Goal: Information Seeking & Learning: Learn about a topic

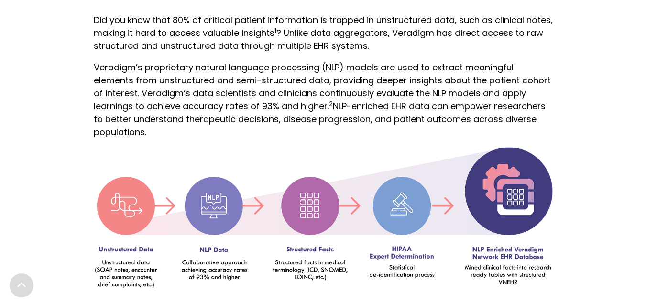
scroll to position [1336, 0]
click at [235, 125] on p "Veradigm’s proprietary natural language processing (NLP) models are used to ext…" at bounding box center [323, 99] width 459 height 78
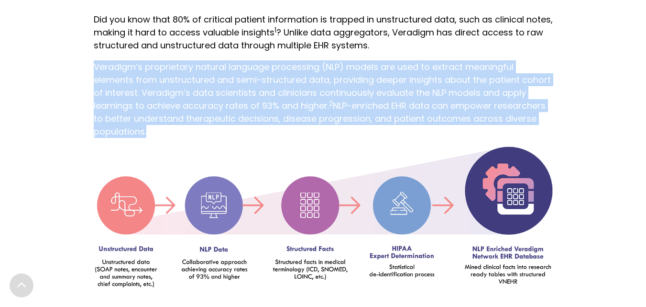
click at [235, 125] on p "Veradigm’s proprietary natural language processing (NLP) models are used to ext…" at bounding box center [323, 99] width 459 height 78
click at [204, 101] on p "Veradigm’s proprietary natural language processing (NLP) models are used to ext…" at bounding box center [323, 99] width 459 height 78
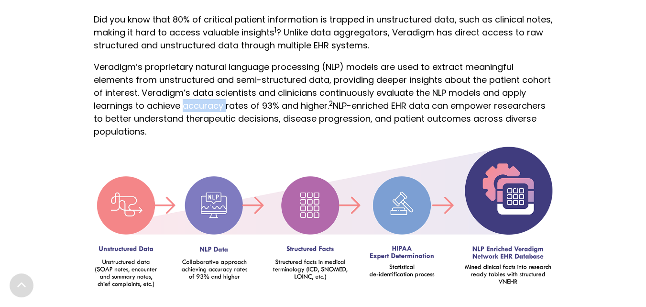
click at [204, 101] on p "Veradigm’s proprietary natural language processing (NLP) models are used to ext…" at bounding box center [323, 99] width 459 height 78
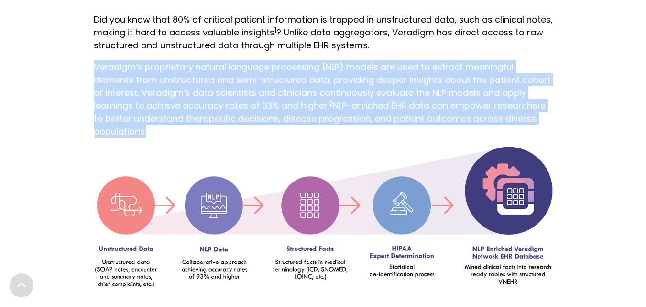
click at [204, 101] on p "Veradigm’s proprietary natural language processing (NLP) models are used to ext…" at bounding box center [323, 99] width 459 height 78
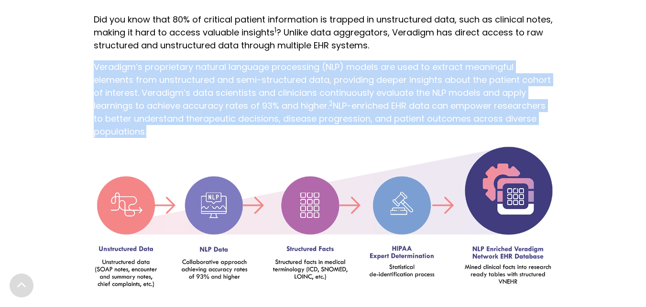
click at [204, 101] on p "Veradigm’s proprietary natural language processing (NLP) models are used to ext…" at bounding box center [323, 99] width 459 height 78
drag, startPoint x: 204, startPoint y: 101, endPoint x: 147, endPoint y: 125, distance: 61.8
click at [147, 125] on p "Veradigm’s proprietary natural language processing (NLP) models are used to ext…" at bounding box center [323, 99] width 459 height 78
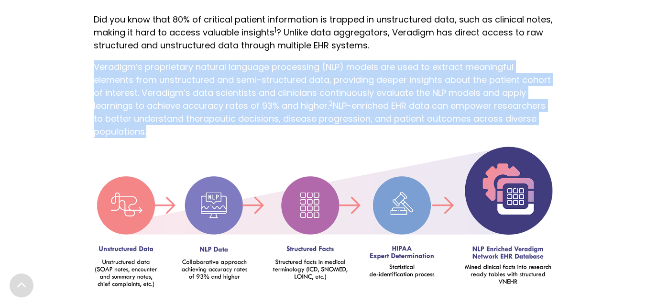
click at [150, 127] on p "Veradigm’s proprietary natural language processing (NLP) models are used to ext…" at bounding box center [323, 99] width 459 height 78
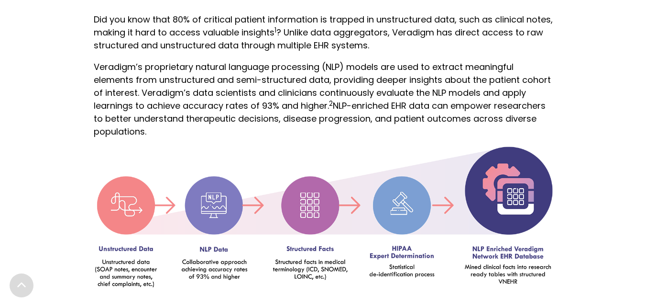
drag, startPoint x: 146, startPoint y: 130, endPoint x: 91, endPoint y: 69, distance: 82.7
click at [91, 69] on div "Unlock the Power of NLP-Enriched EHR Data Did you know that 80% of critical pat…" at bounding box center [323, 146] width 478 height 357
click at [79, 80] on div "Unlock the Power of NLP-Enriched EHR Data Did you know that 80% of critical pat…" at bounding box center [323, 146] width 646 height 357
drag, startPoint x: 92, startPoint y: 66, endPoint x: 166, endPoint y: 132, distance: 98.9
click at [166, 132] on div "Unlock the Power of NLP-Enriched EHR Data Did you know that 80% of critical pat…" at bounding box center [323, 146] width 478 height 357
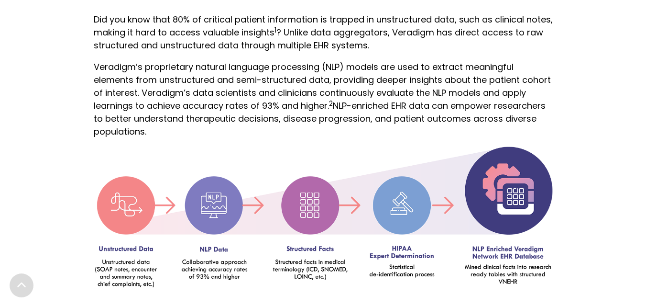
click at [166, 122] on p "Veradigm’s proprietary natural language processing (NLP) models are used to ext…" at bounding box center [323, 99] width 459 height 78
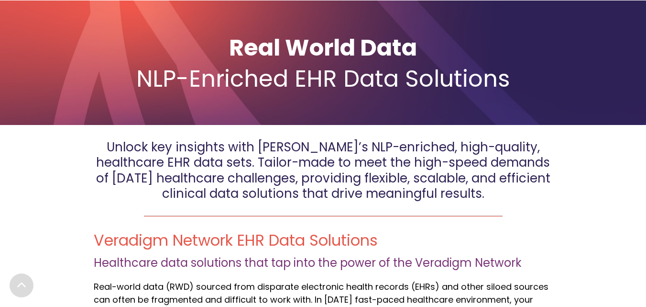
scroll to position [88, 0]
